Goal: Task Accomplishment & Management: Use online tool/utility

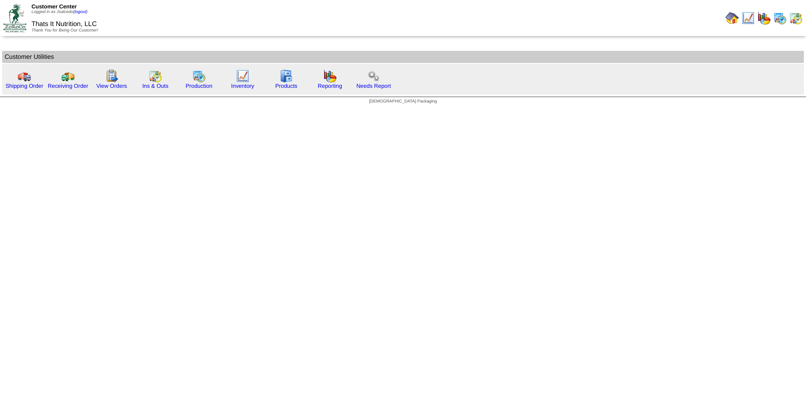
click at [781, 17] on img at bounding box center [779, 17] width 13 height 13
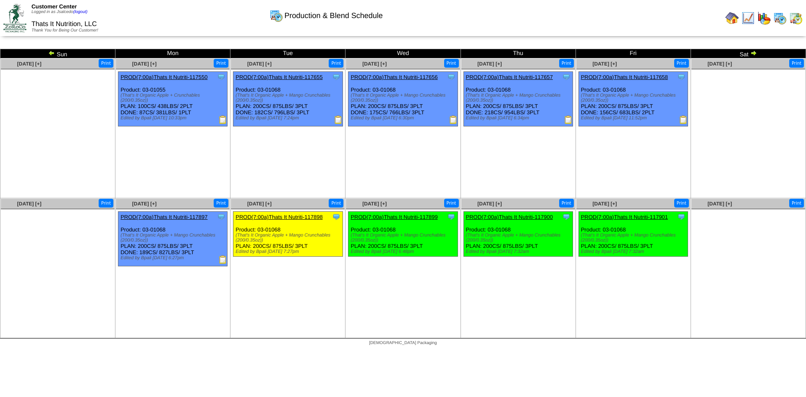
click at [734, 19] on img at bounding box center [731, 17] width 13 height 13
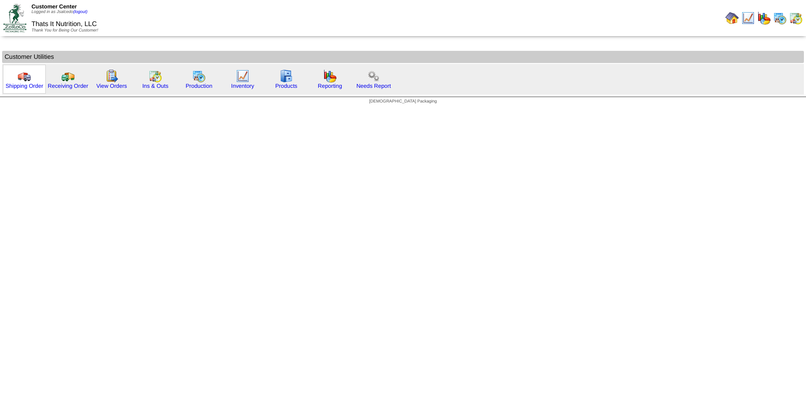
click at [26, 73] on img at bounding box center [24, 75] width 13 height 13
